Goal: Task Accomplishment & Management: Use online tool/utility

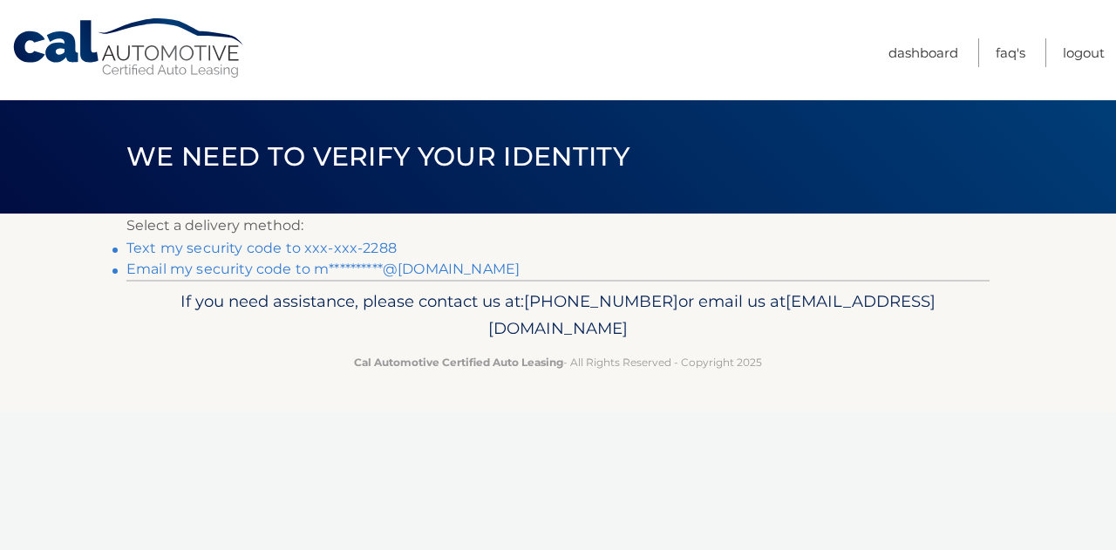
click at [291, 247] on link "Text my security code to xxx-xxx-2288" at bounding box center [261, 248] width 270 height 17
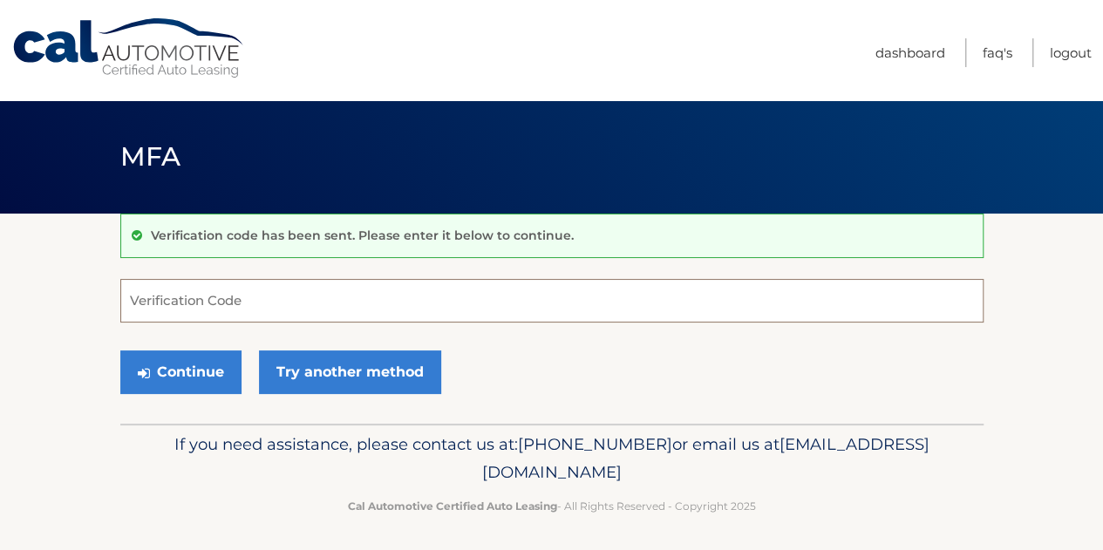
click at [172, 293] on input "Verification Code" at bounding box center [551, 301] width 863 height 44
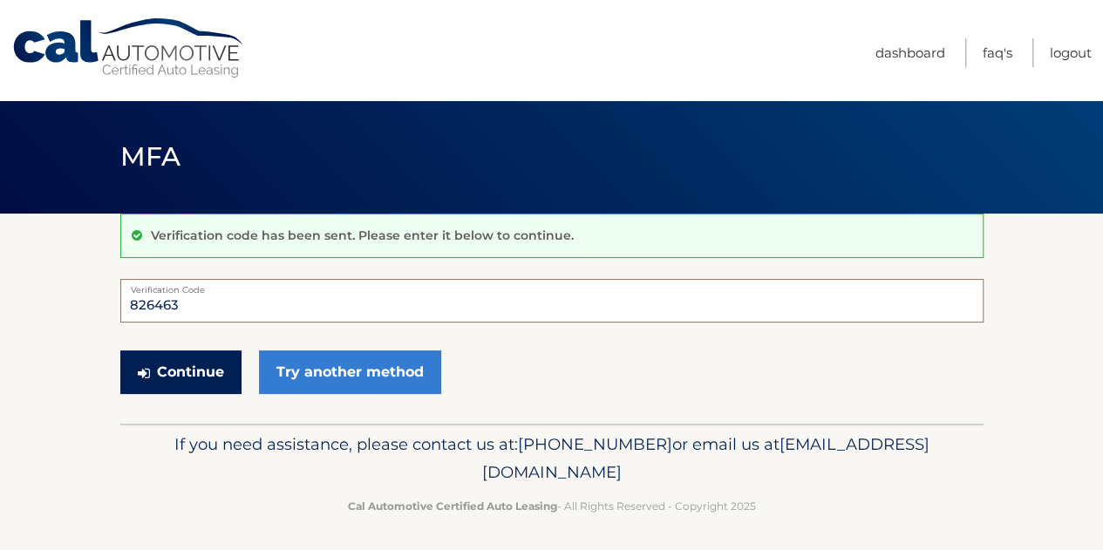
type input "826463"
click at [207, 370] on button "Continue" at bounding box center [180, 373] width 121 height 44
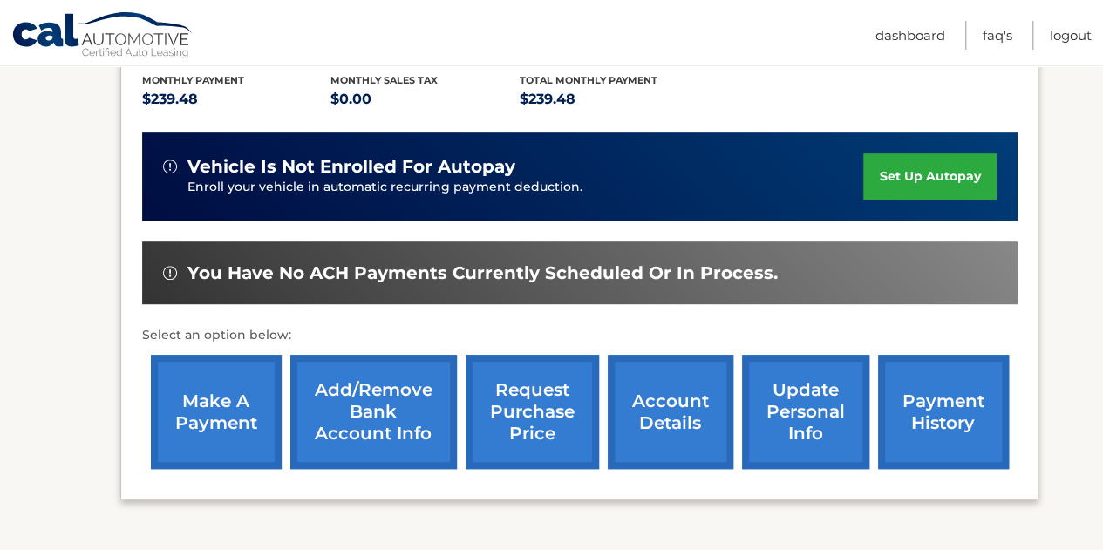
scroll to position [426, 0]
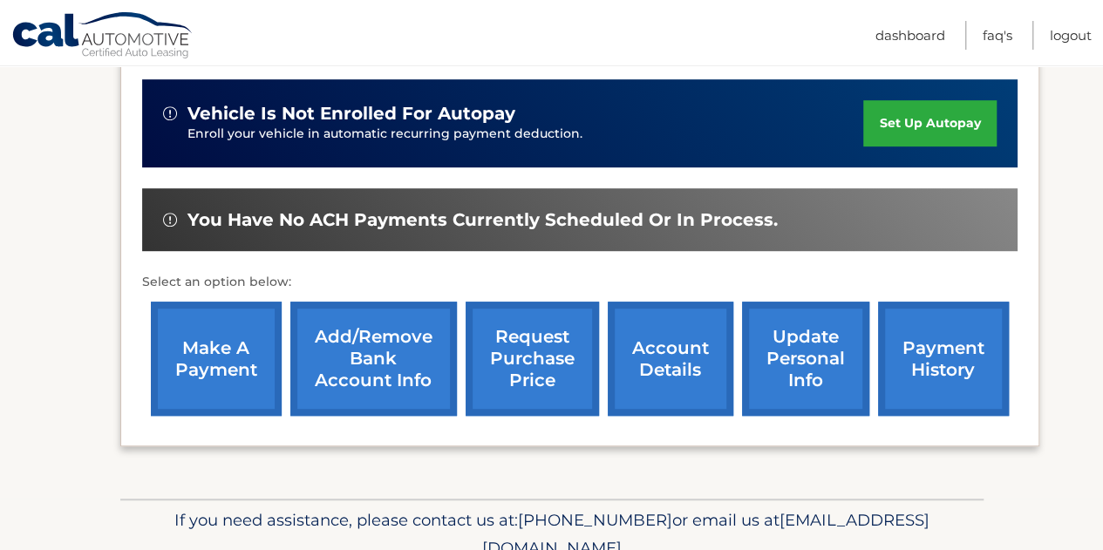
click at [222, 351] on link "make a payment" at bounding box center [216, 359] width 131 height 114
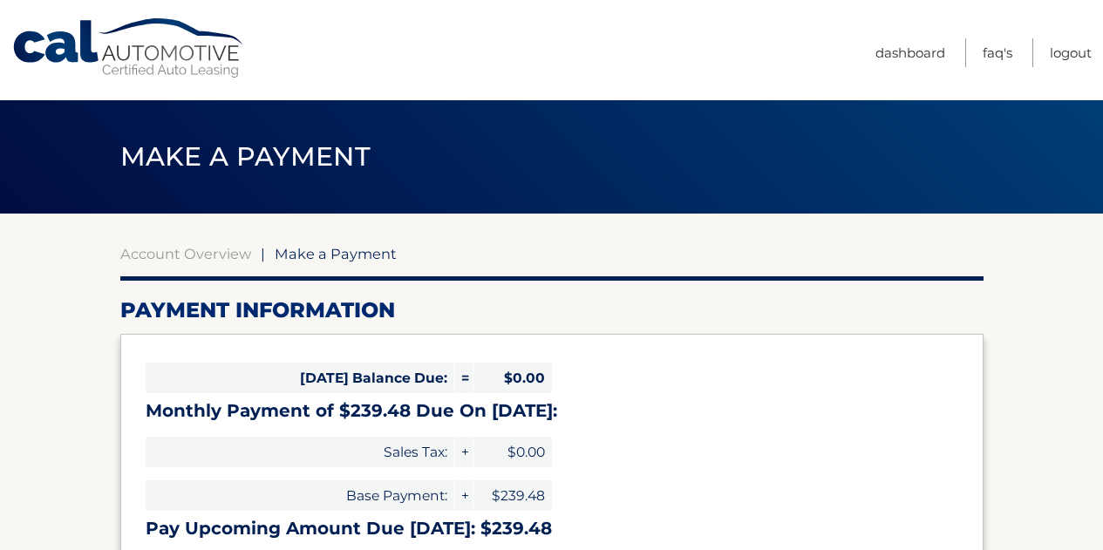
select select "MjVlNTcxMTMtYzE3Ny00ODRmLTk1OWMtMTJhZmU0YTdkY2Jh"
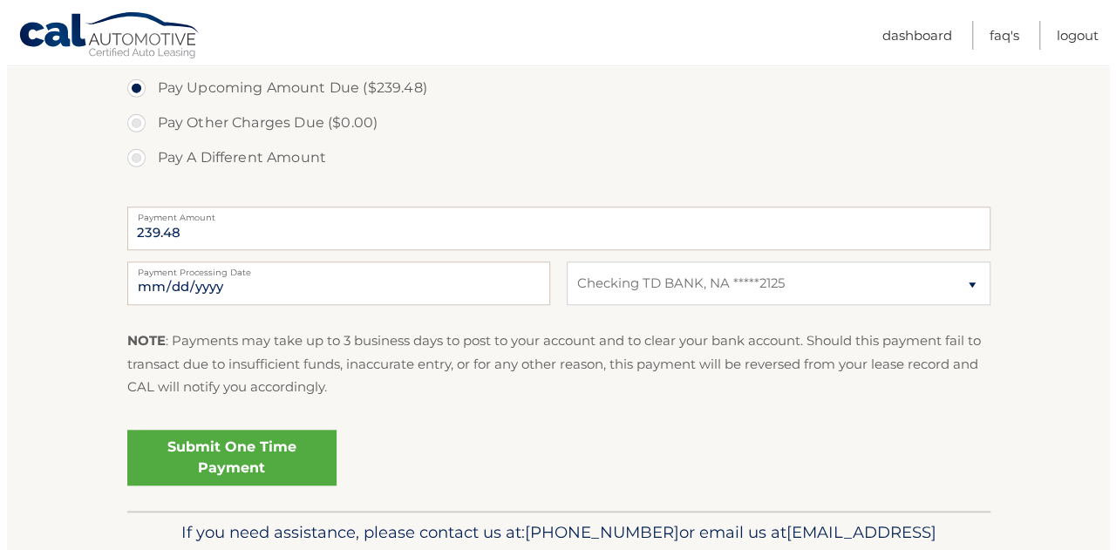
scroll to position [606, 0]
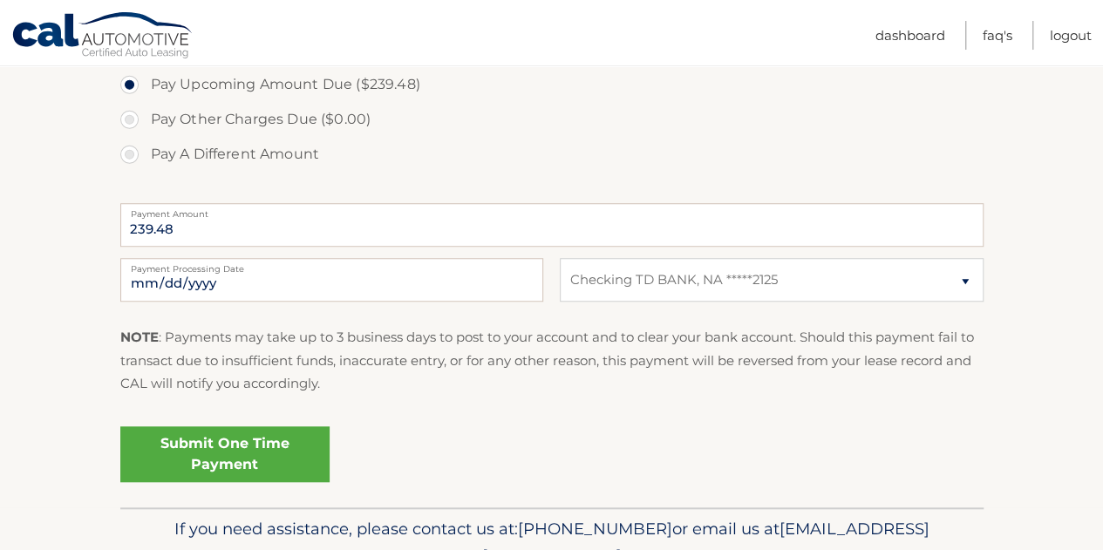
click at [230, 456] on link "Submit One Time Payment" at bounding box center [224, 454] width 209 height 56
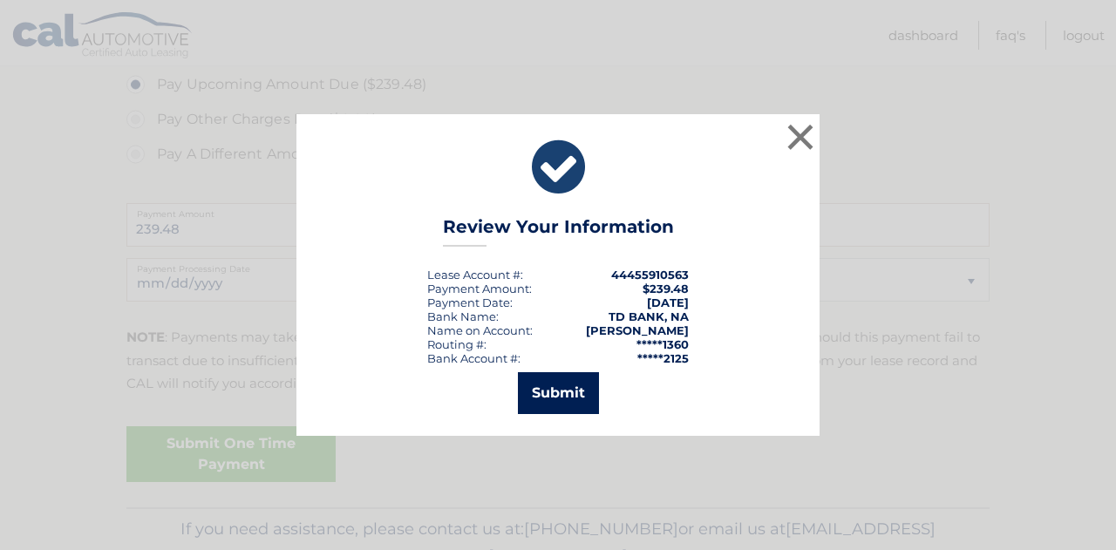
click at [555, 390] on button "Submit" at bounding box center [558, 393] width 81 height 42
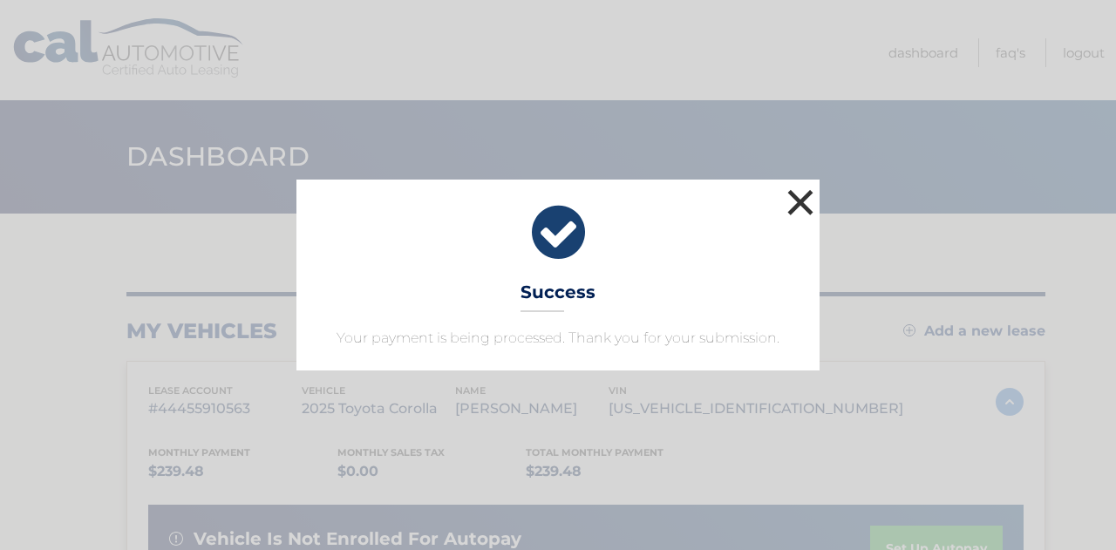
click at [795, 201] on button "×" at bounding box center [800, 202] width 35 height 35
